Goal: Find contact information: Find contact information

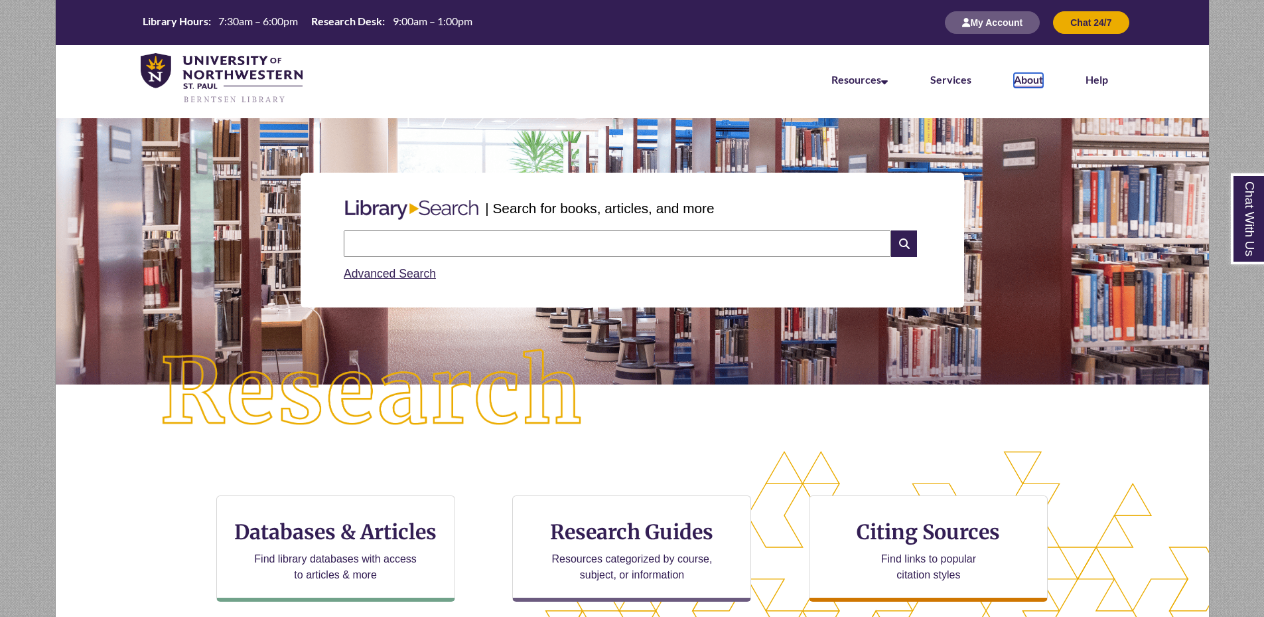
click at [1033, 74] on link "About" at bounding box center [1028, 80] width 29 height 15
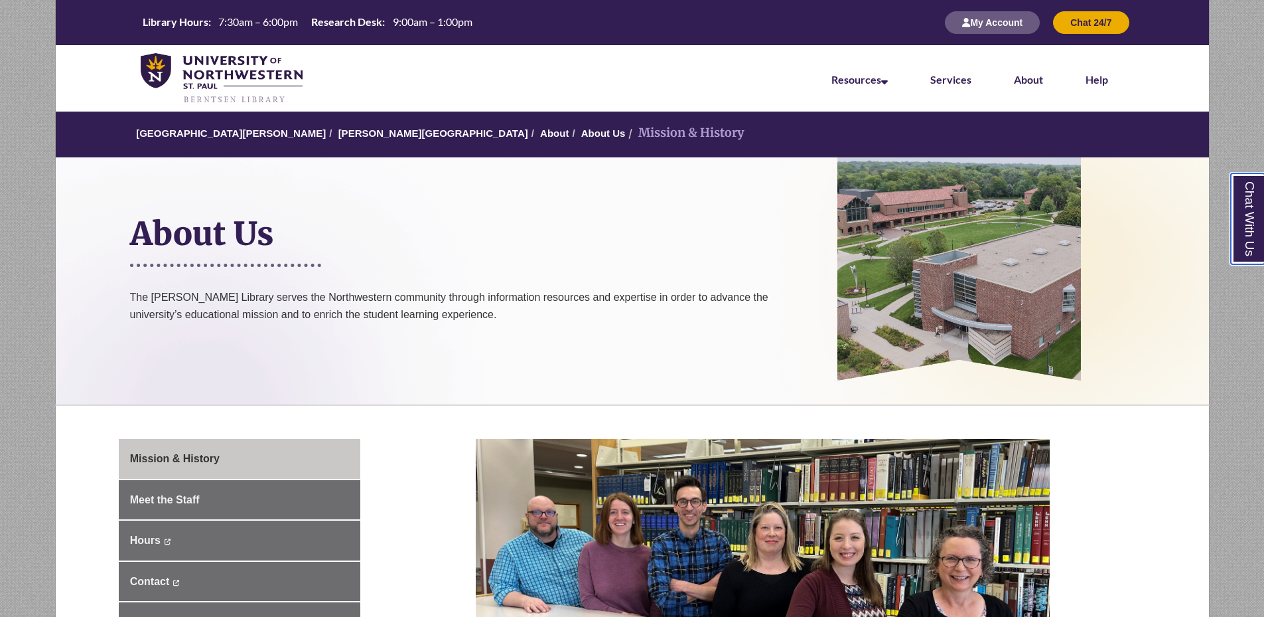
scroll to position [265, 0]
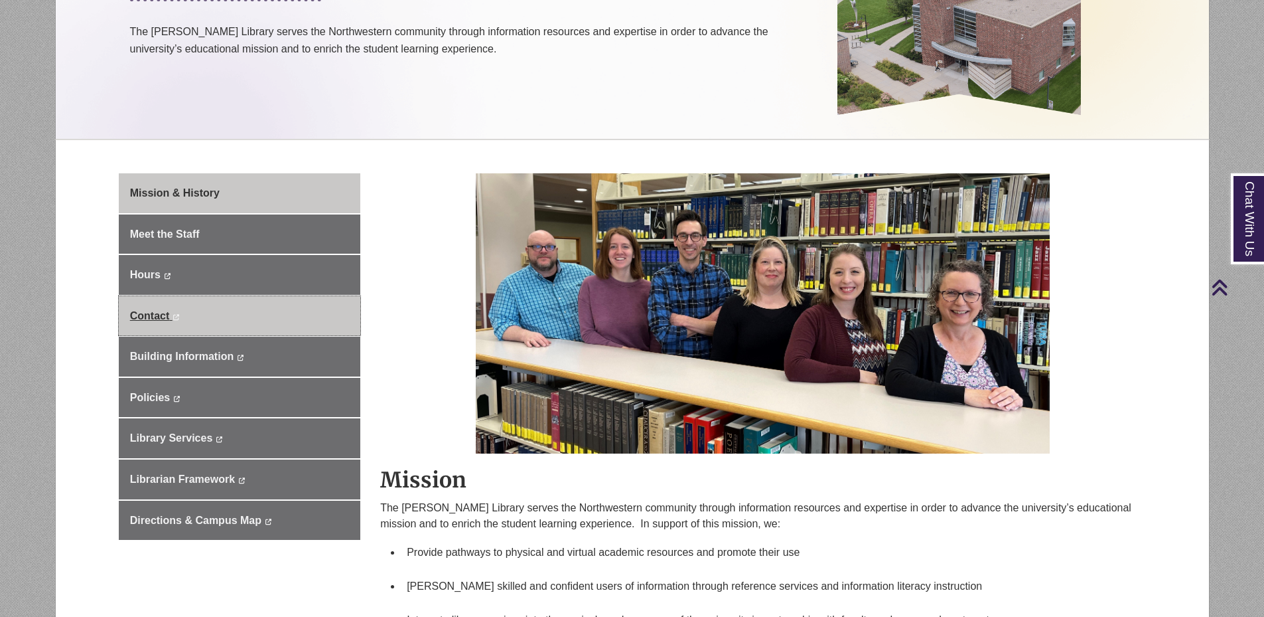
click at [173, 308] on link "Contact This link opens in a new window This link opens in a new window" at bounding box center [240, 316] width 242 height 40
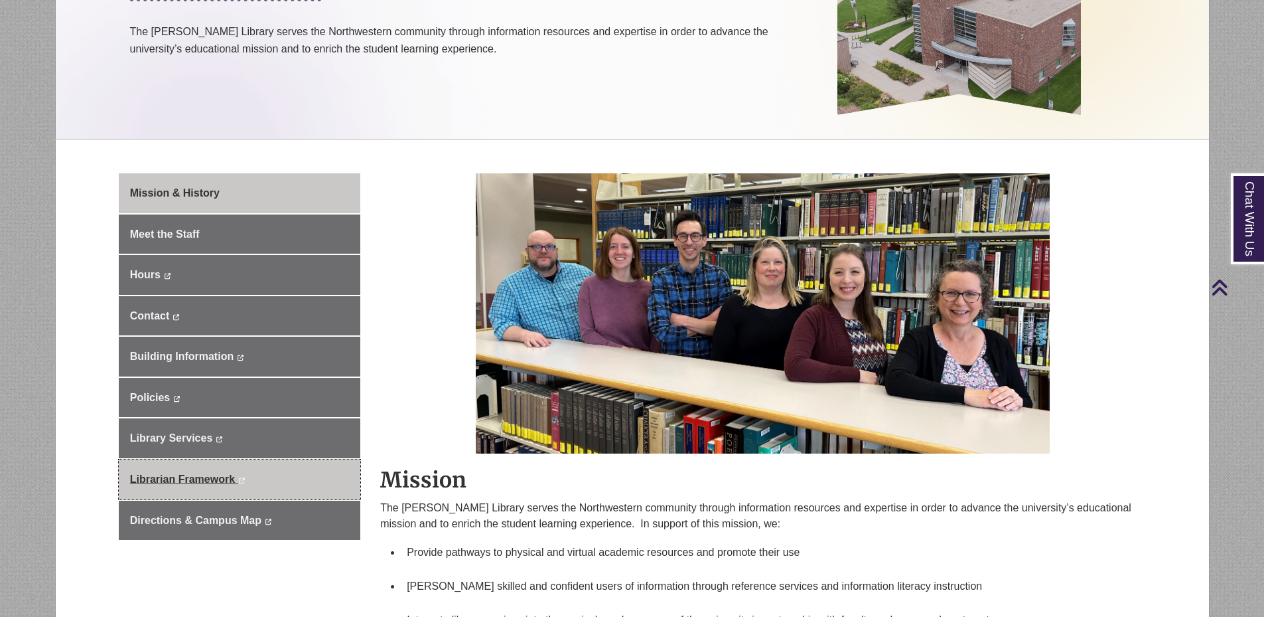
click at [201, 475] on span "Librarian Framework" at bounding box center [182, 478] width 105 height 11
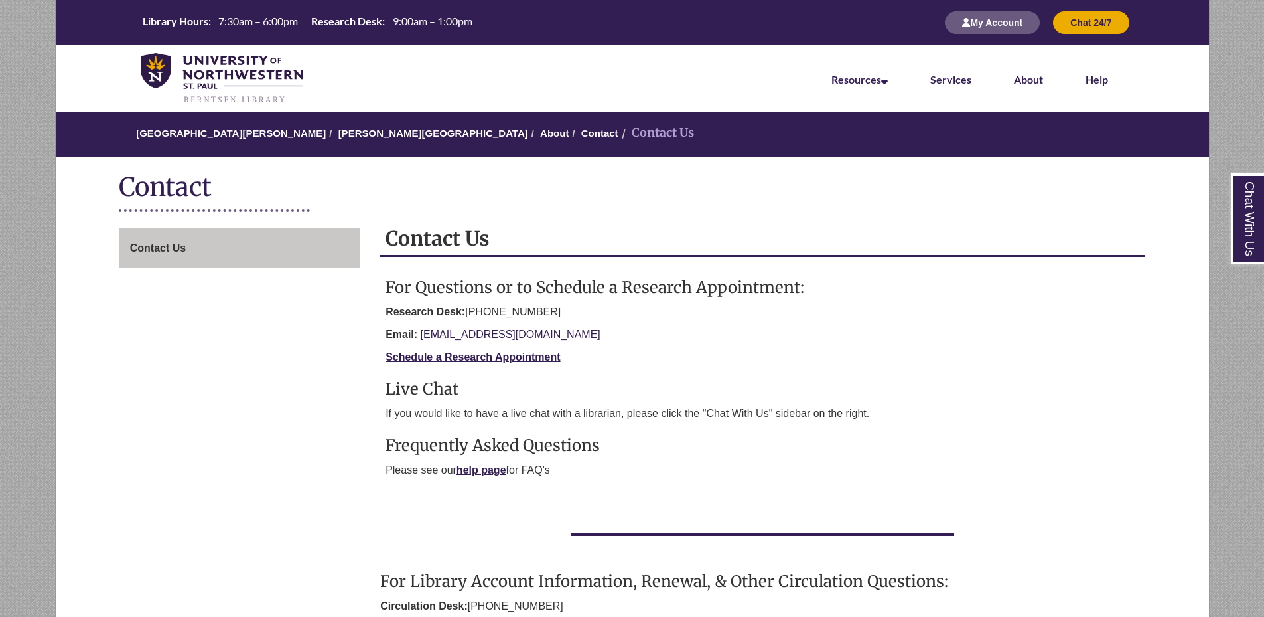
scroll to position [265, 0]
